Goal: Transaction & Acquisition: Purchase product/service

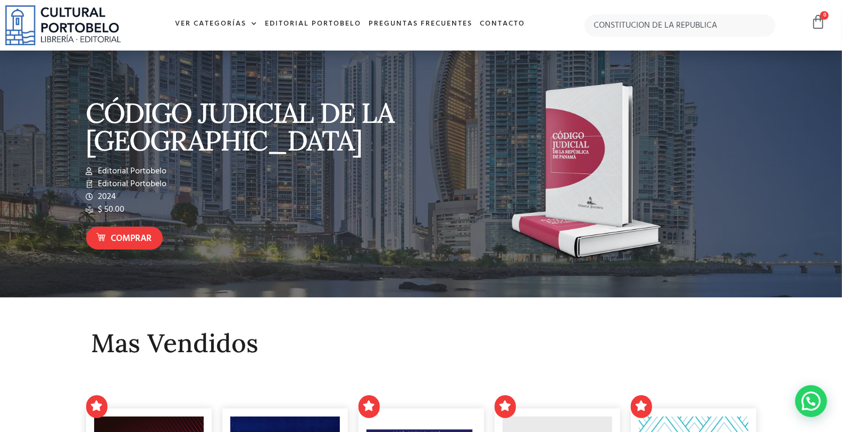
type input "CONSTITUCION DE LA REPUBLICA"
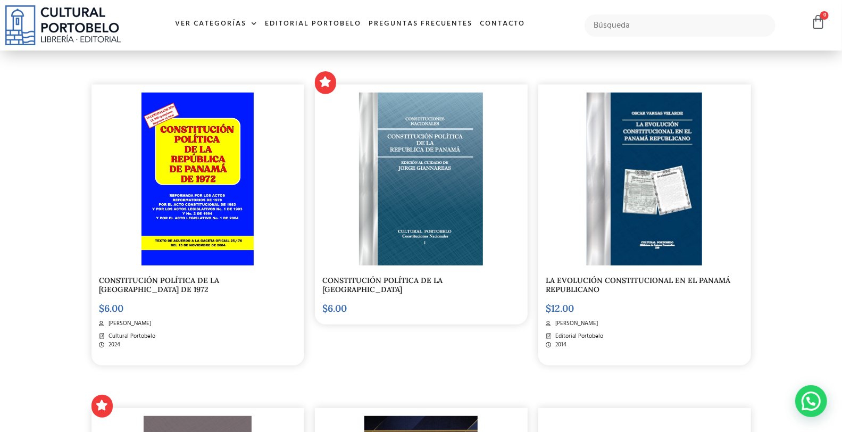
scroll to position [236, 0]
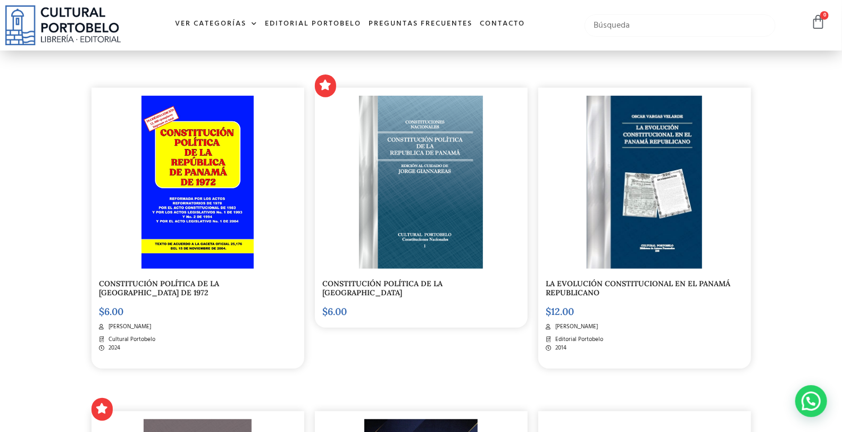
click at [645, 30] on input "text" at bounding box center [680, 25] width 190 height 22
type input "CONSTITUCION POLITICA DE LA"
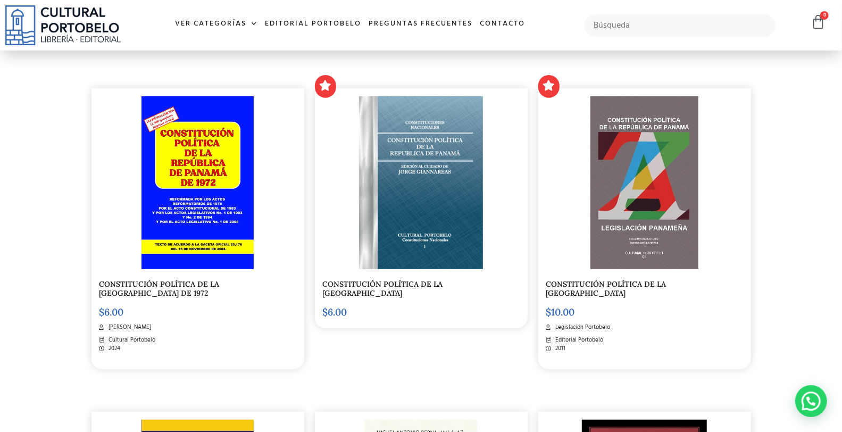
scroll to position [236, 0]
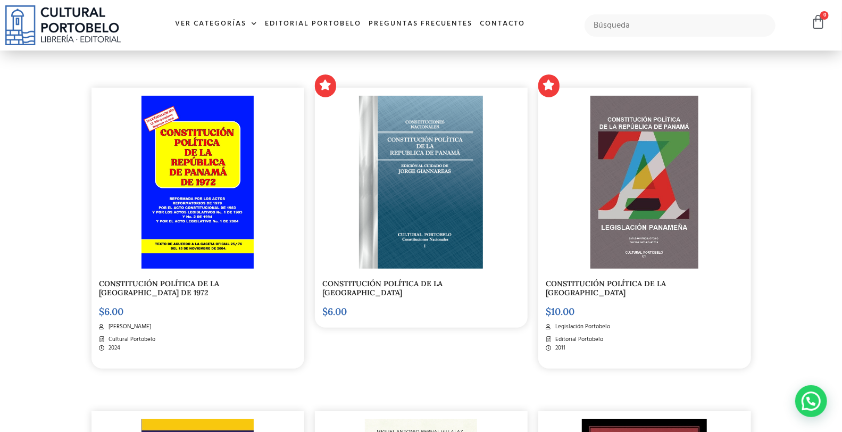
drag, startPoint x: 0, startPoint y: 92, endPoint x: 4, endPoint y: 78, distance: 15.0
